Goal: Task Accomplishment & Management: Manage account settings

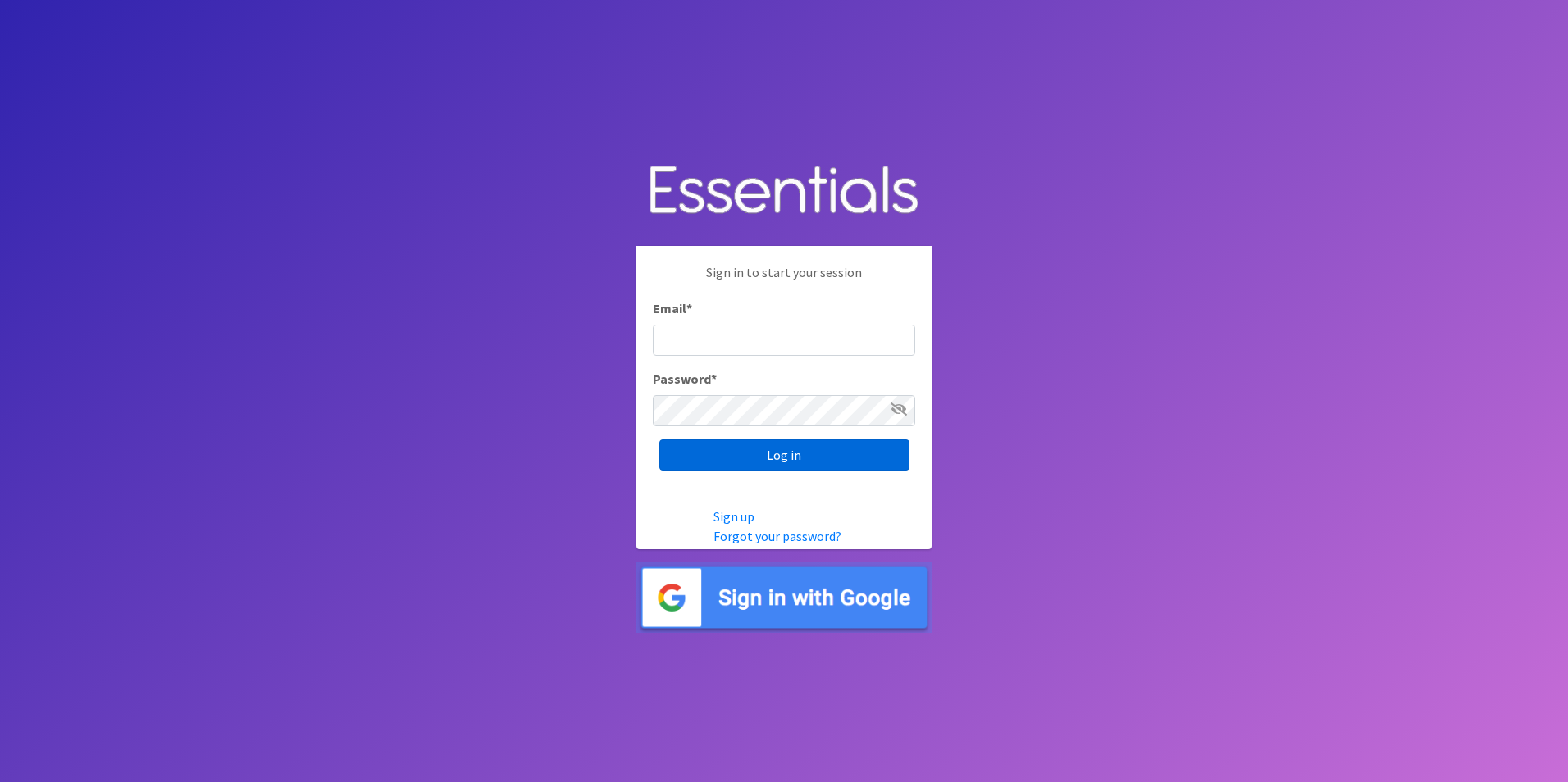
type input "lily@milwaukeediapermission.org"
click at [786, 442] on input "Log in" at bounding box center [784, 455] width 250 height 31
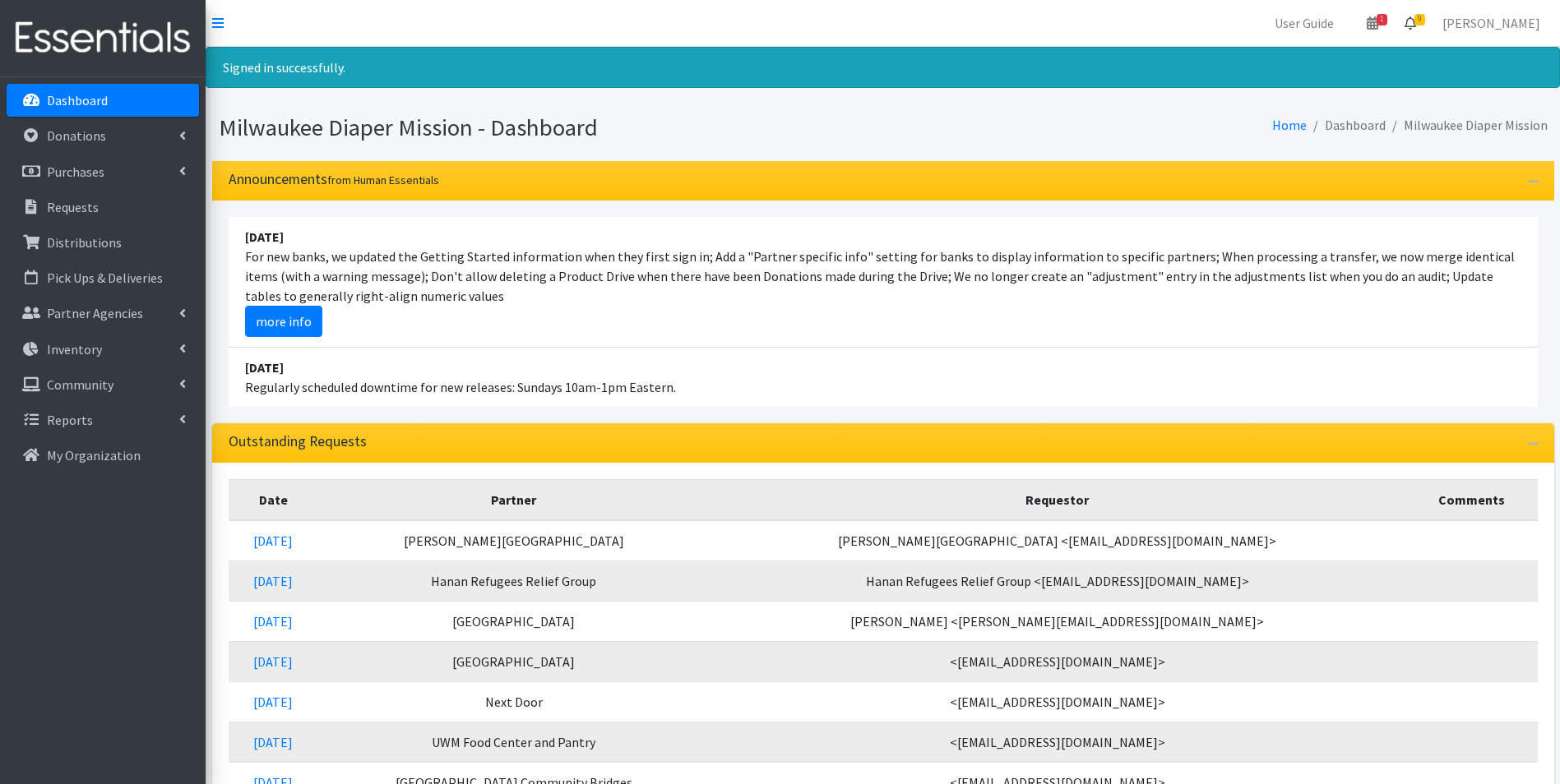
click at [1416, 23] on icon at bounding box center [1410, 23] width 12 height 13
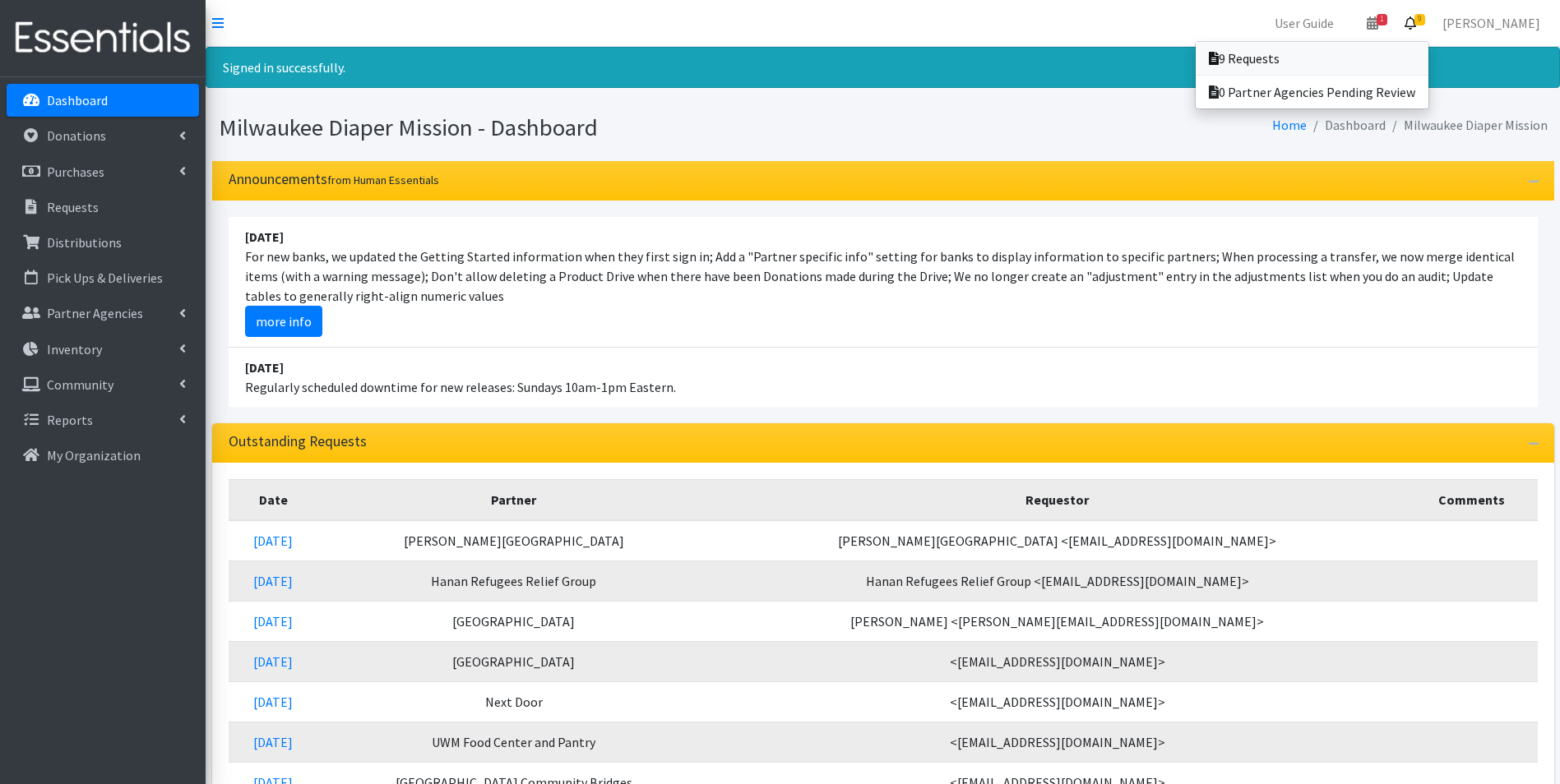
click at [1381, 55] on link "9 Requests" at bounding box center [1311, 59] width 233 height 33
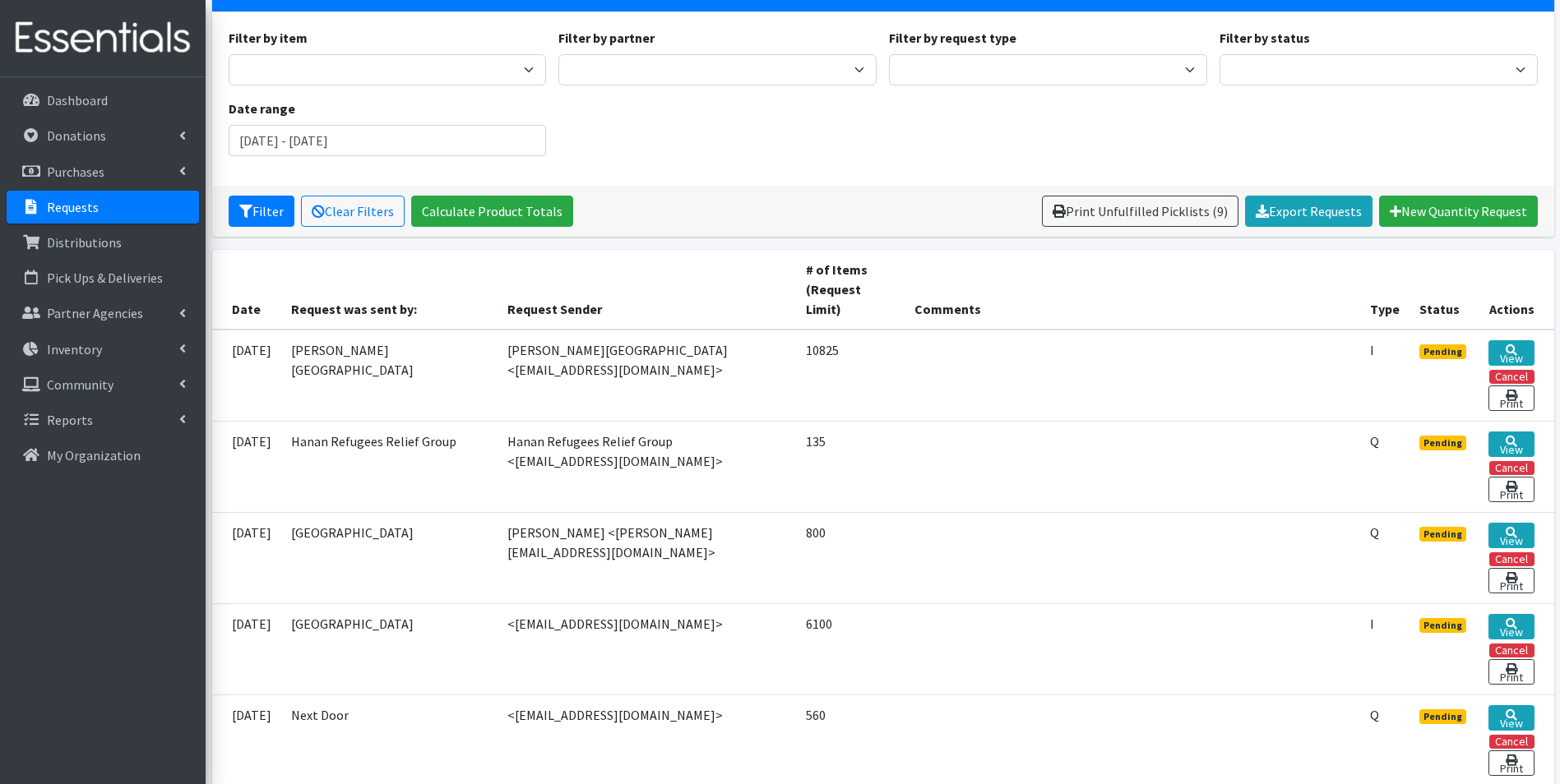
scroll to position [82, 0]
